Goal: Ask a question

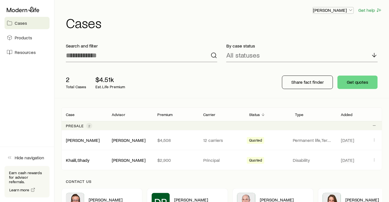
click at [335, 12] on p "[PERSON_NAME]" at bounding box center [333, 10] width 40 height 6
click at [323, 27] on span "Licenses and contracts" at bounding box center [322, 27] width 46 height 6
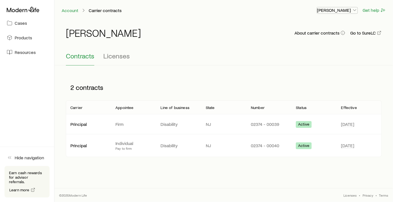
click at [355, 10] on icon "button" at bounding box center [355, 10] width 6 height 6
click at [110, 57] on span "Licenses" at bounding box center [116, 56] width 26 height 8
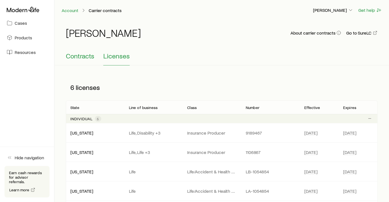
click at [82, 58] on span "Contracts" at bounding box center [80, 56] width 28 height 8
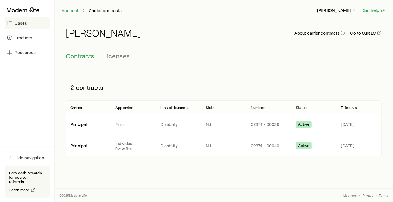
click at [24, 24] on span "Cases" at bounding box center [21, 23] width 12 height 6
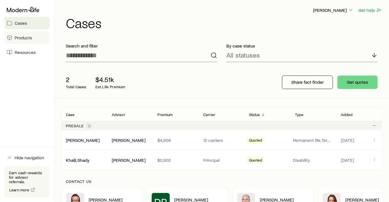
click at [22, 39] on span "Products" at bounding box center [23, 38] width 17 height 6
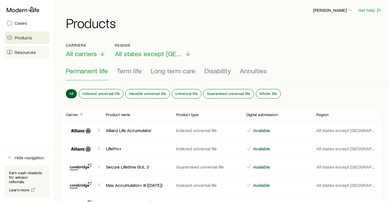
click at [21, 51] on span "Resources" at bounding box center [25, 52] width 21 height 6
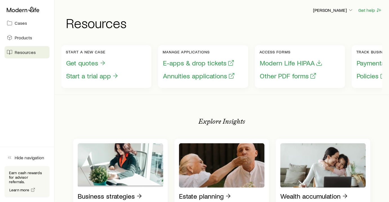
scroll to position [0, 63]
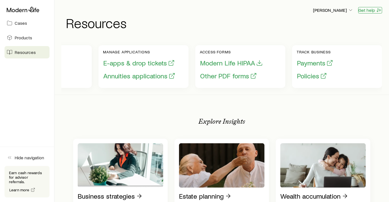
click at [366, 10] on button "Get help" at bounding box center [370, 10] width 24 height 6
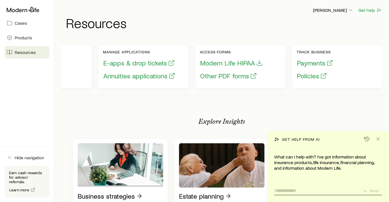
click at [302, 188] on textarea at bounding box center [316, 189] width 84 height 9
type textarea "**********"
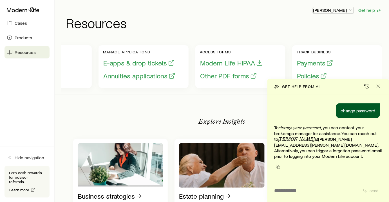
click at [350, 12] on icon "button" at bounding box center [351, 10] width 6 height 6
click at [326, 42] on button "Sign out" at bounding box center [320, 42] width 63 height 10
